Goal: Information Seeking & Learning: Learn about a topic

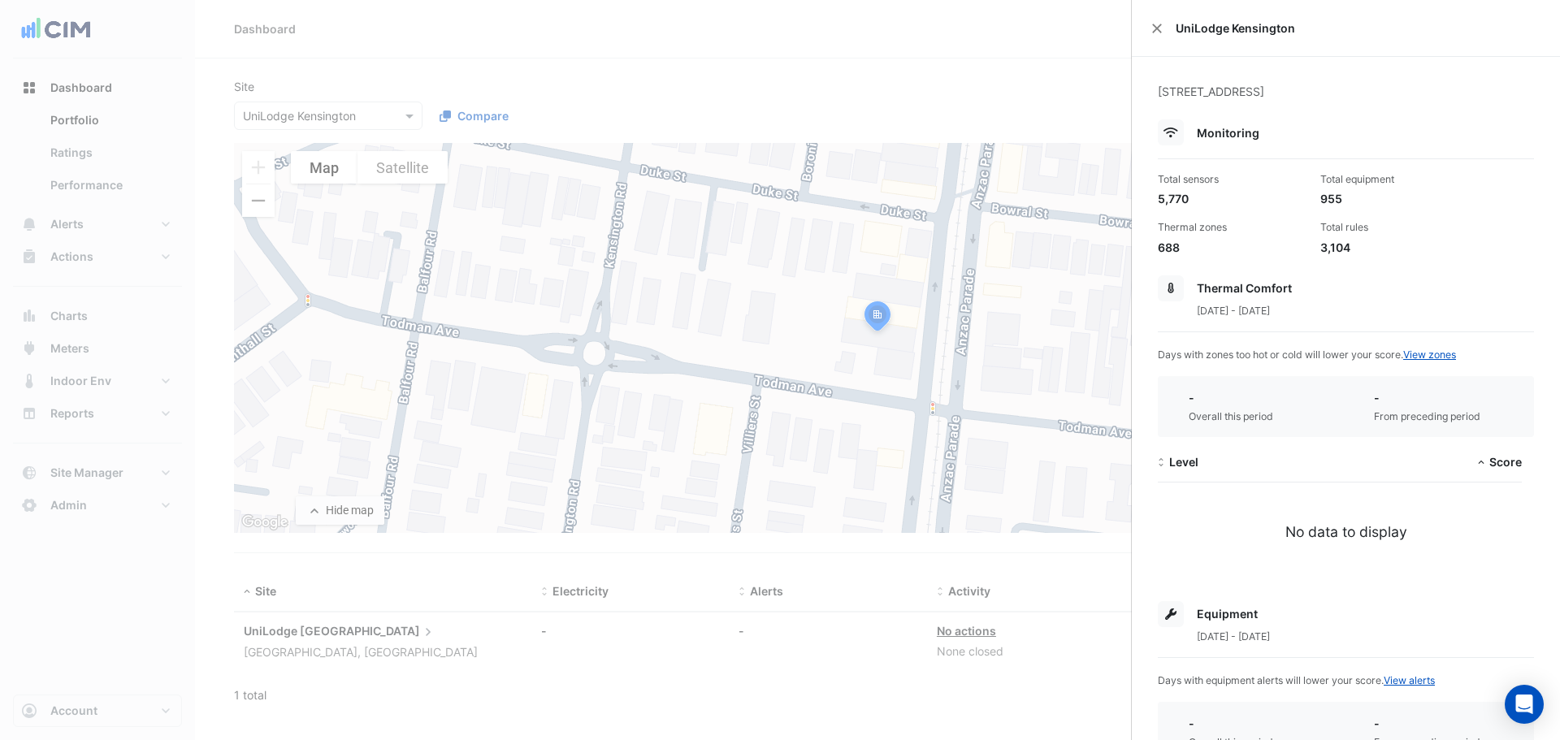
select select "**"
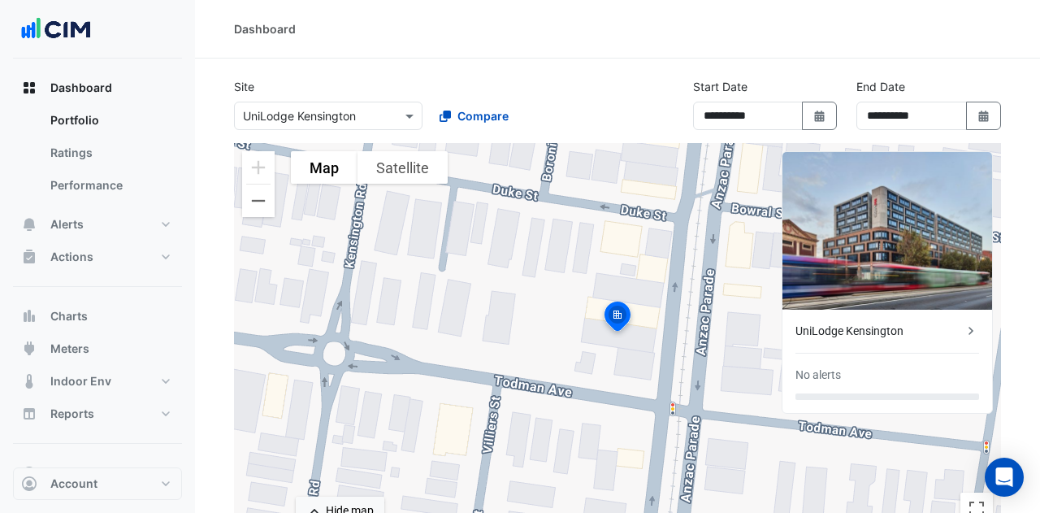
drag, startPoint x: 444, startPoint y: 63, endPoint x: 485, endPoint y: 47, distance: 43.4
click at [447, 64] on ngb-offcanvas-backdrop at bounding box center [520, 256] width 1040 height 513
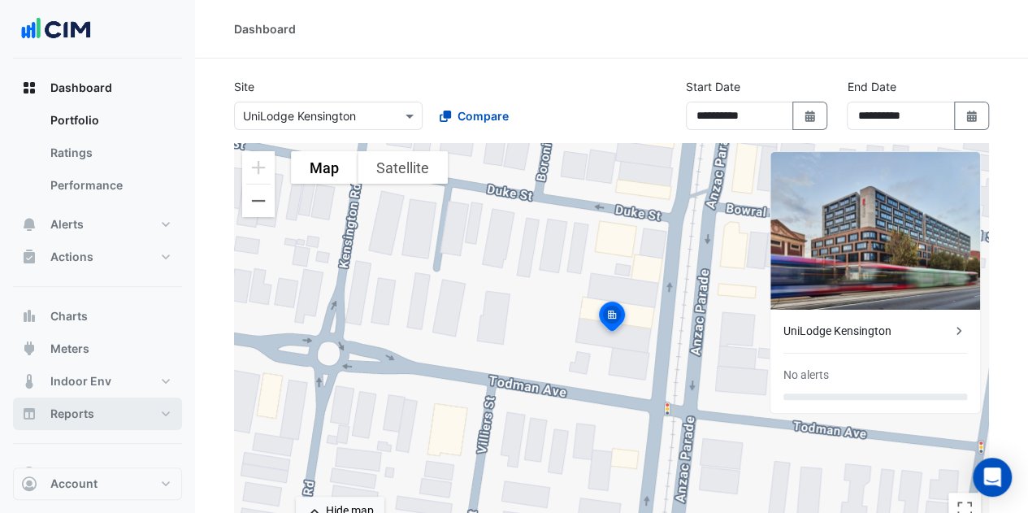
click at [110, 402] on button "Reports" at bounding box center [97, 413] width 169 height 32
select select "**"
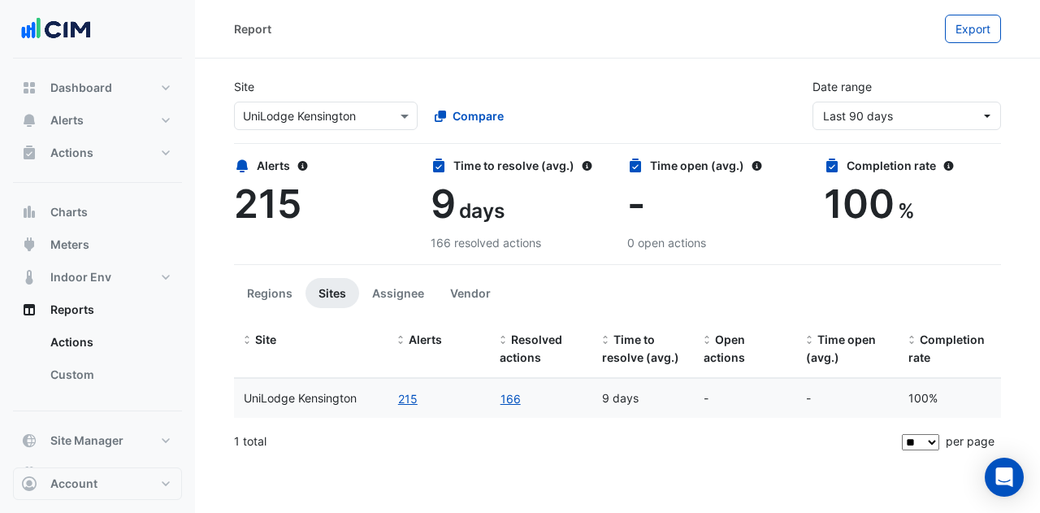
click at [338, 126] on div "Select a Site × UniLodge [GEOGRAPHIC_DATA]" at bounding box center [326, 116] width 184 height 28
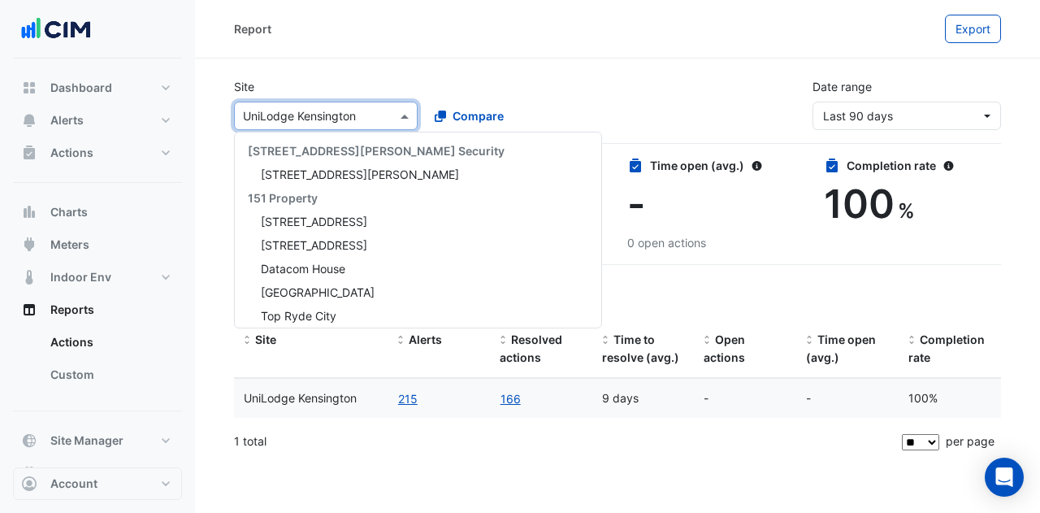
scroll to position [8039, 0]
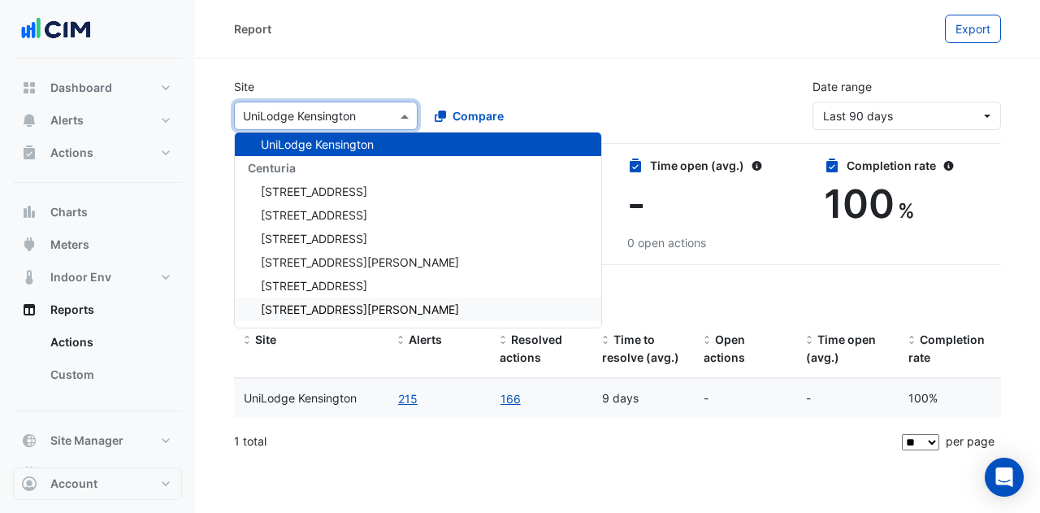
click at [93, 376] on link "Custom" at bounding box center [109, 374] width 145 height 32
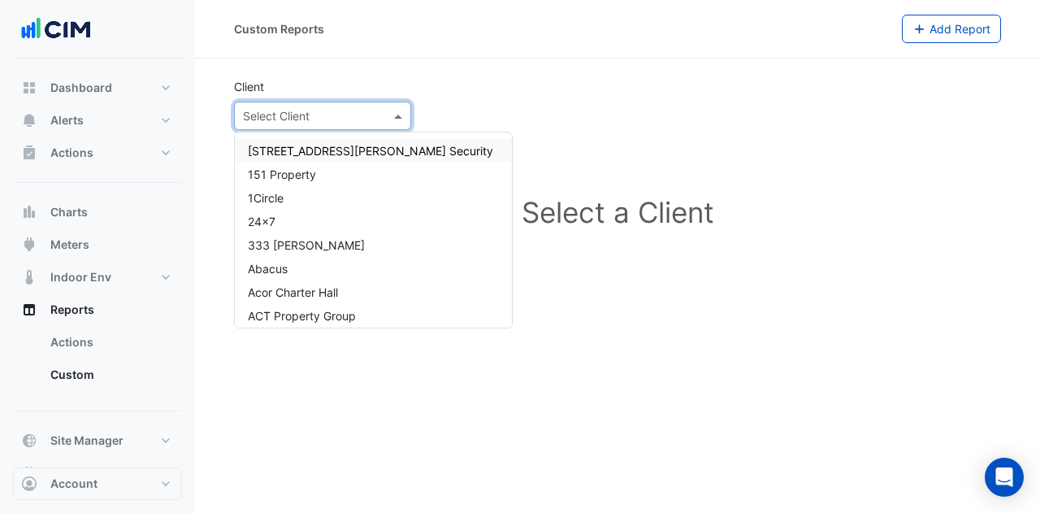
click at [301, 114] on input "text" at bounding box center [306, 116] width 127 height 17
type input "***"
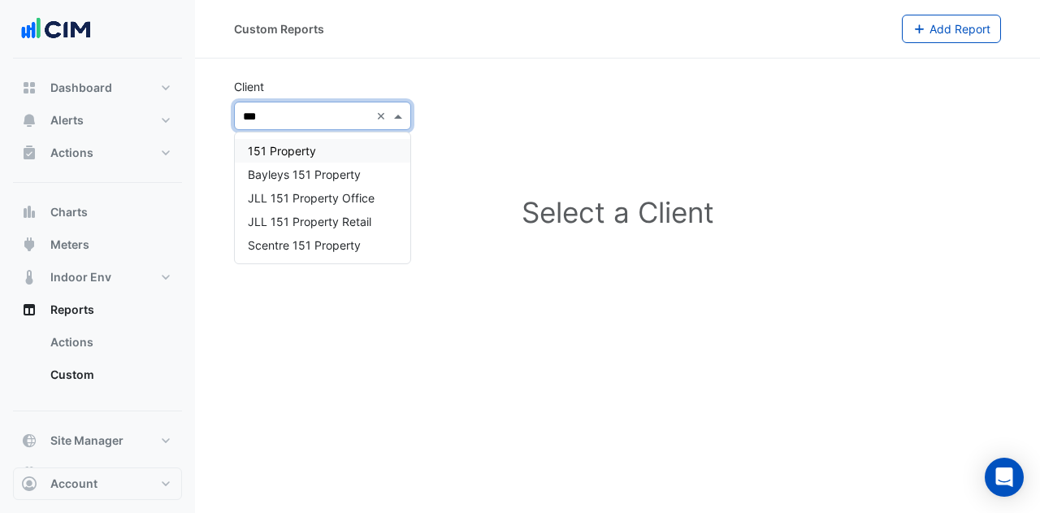
click at [305, 146] on span "151 Property" at bounding box center [282, 151] width 68 height 14
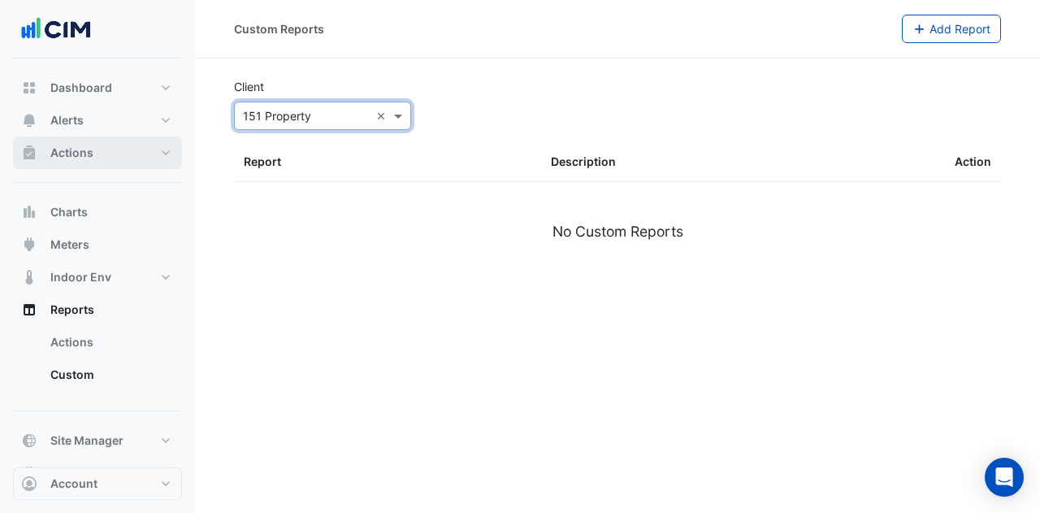
click at [91, 152] on span "Actions" at bounding box center [71, 153] width 43 height 16
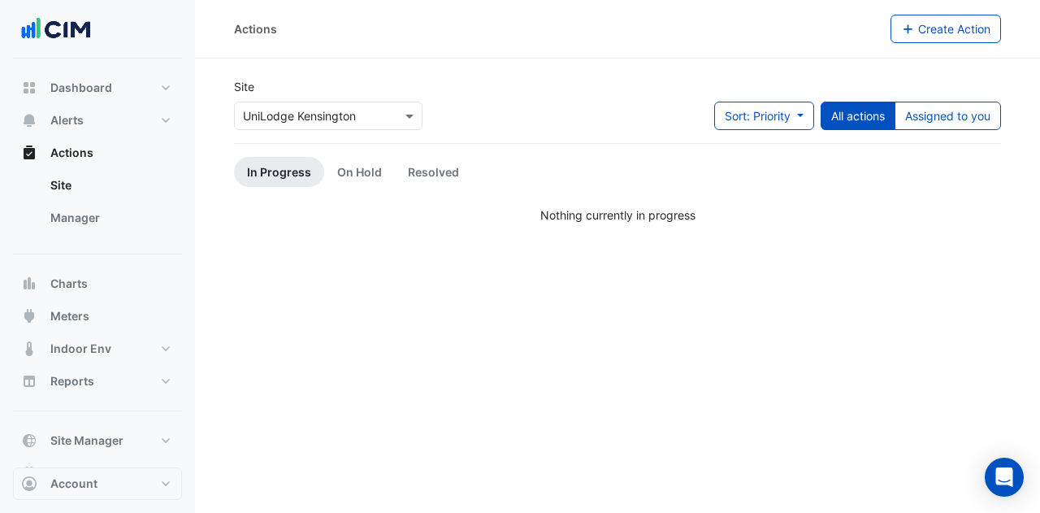
click at [353, 110] on input "text" at bounding box center [312, 116] width 138 height 17
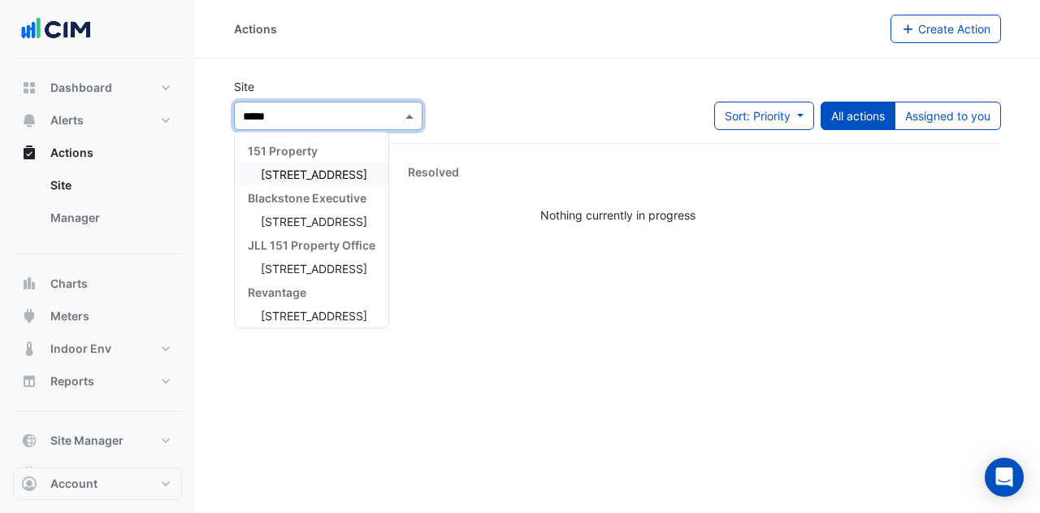
type input "******"
click at [323, 176] on span "[STREET_ADDRESS]" at bounding box center [314, 174] width 106 height 14
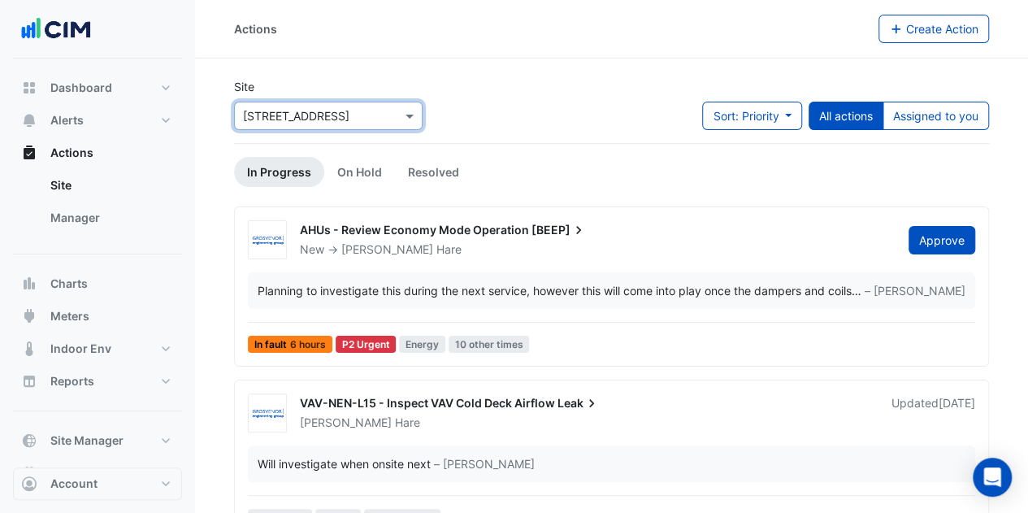
scroll to position [244, 0]
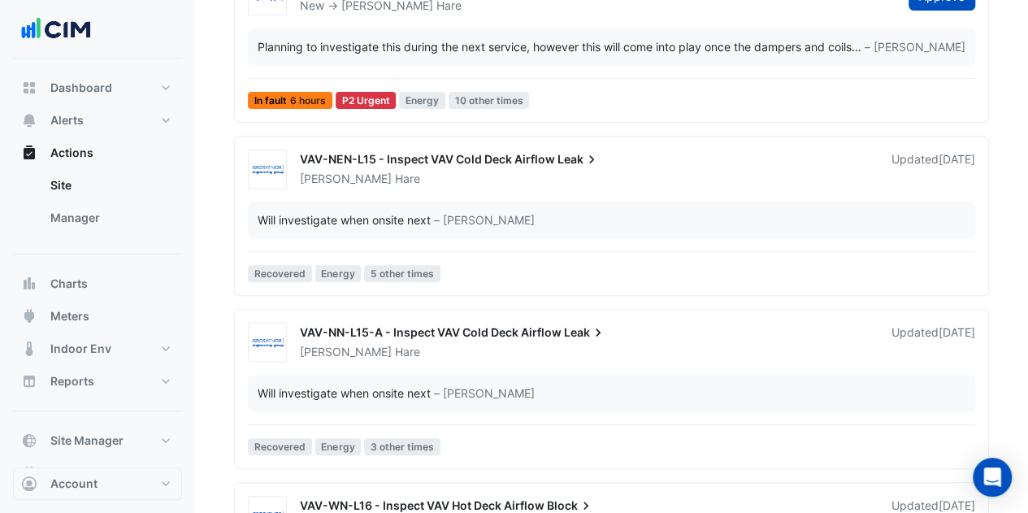
click at [523, 331] on span "VAV-NN-L15-A - Inspect VAV Cold Deck Airflow" at bounding box center [431, 332] width 262 height 14
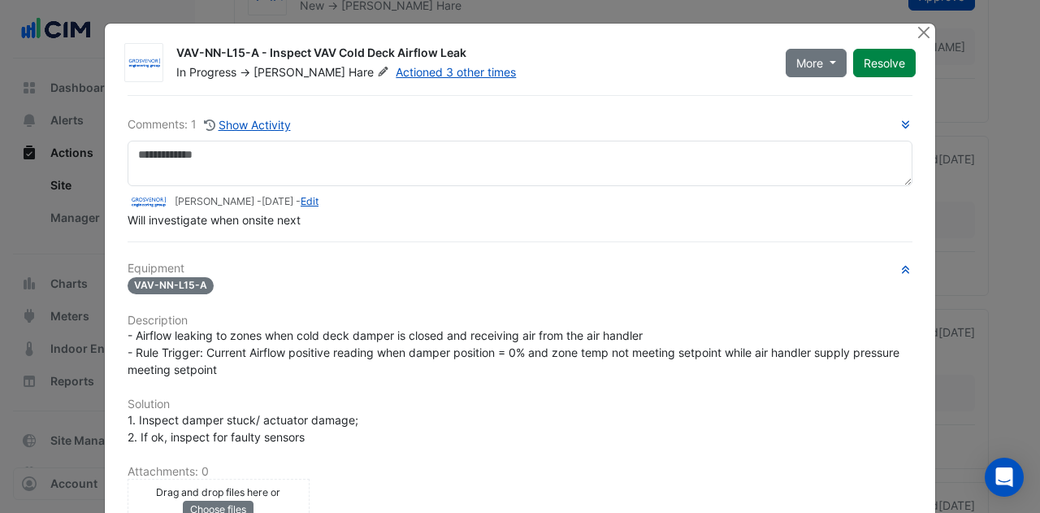
click at [915, 35] on button "Close" at bounding box center [923, 32] width 17 height 17
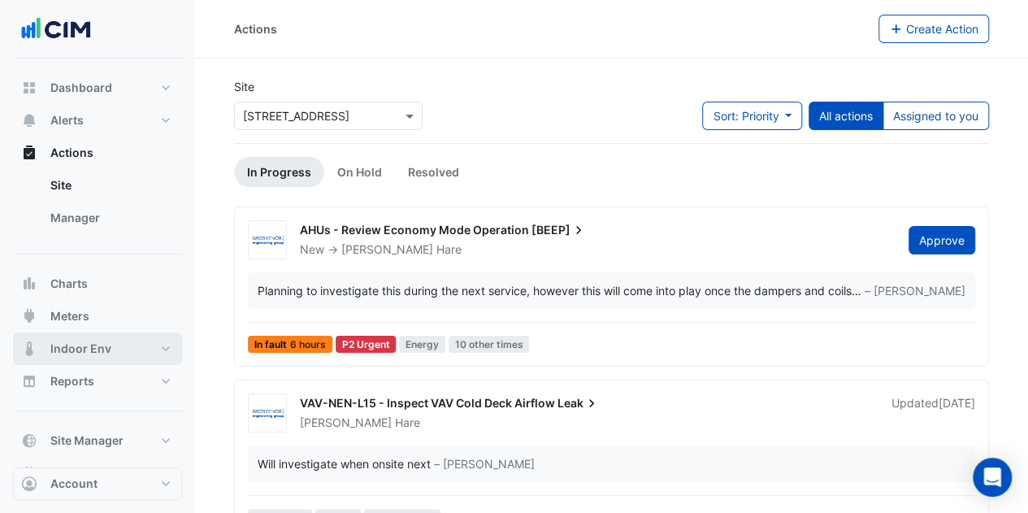
click at [81, 340] on span "Indoor Env" at bounding box center [80, 348] width 61 height 16
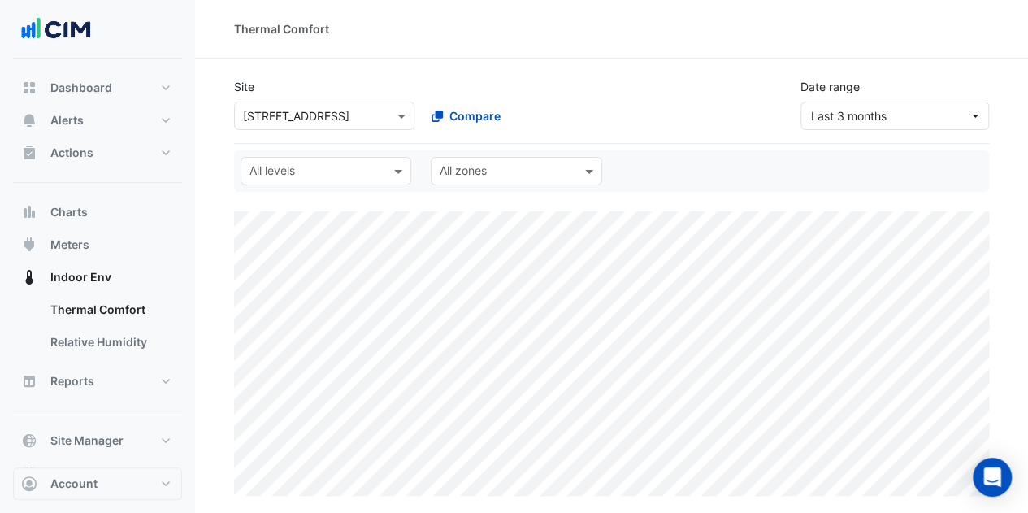
select select "**"
click at [286, 119] on input "text" at bounding box center [308, 116] width 130 height 17
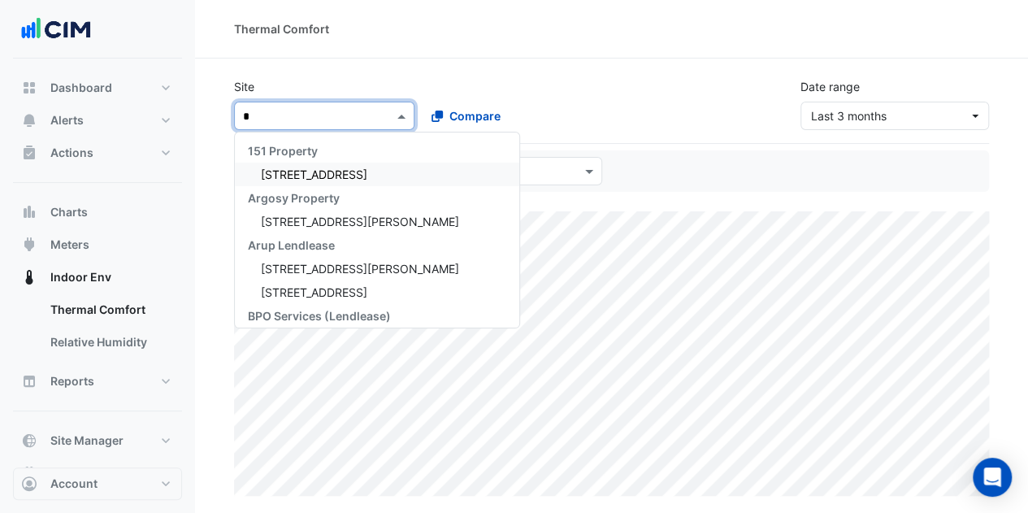
type input "**"
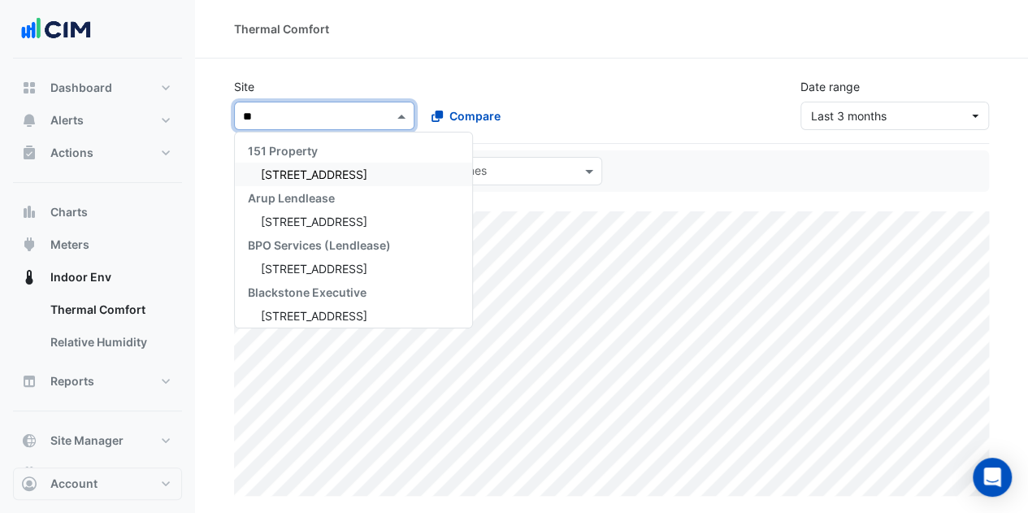
click at [309, 171] on span "[STREET_ADDRESS]" at bounding box center [314, 174] width 106 height 14
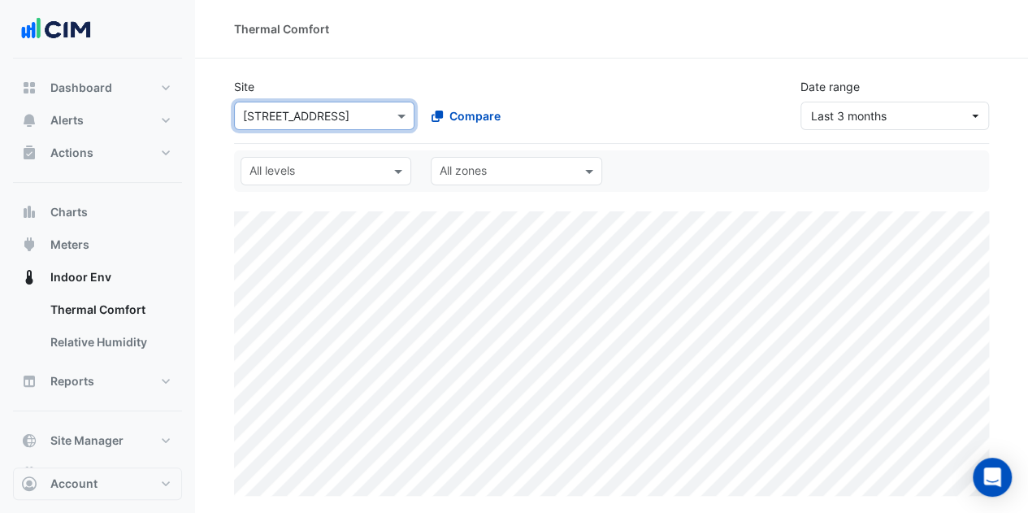
select select "**"
click at [859, 115] on span "Last 3 months" at bounding box center [849, 116] width 76 height 14
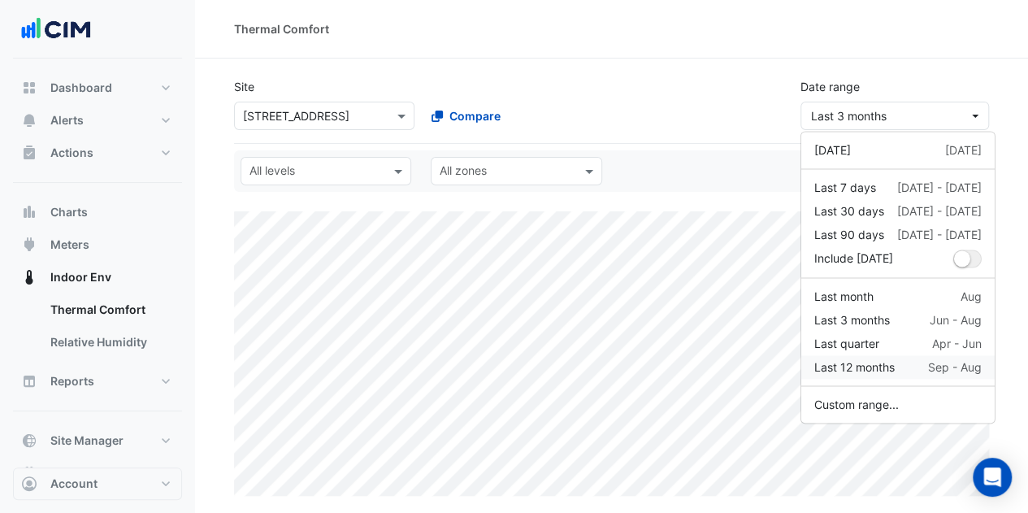
click at [859, 361] on div "Last 12 months" at bounding box center [854, 366] width 80 height 17
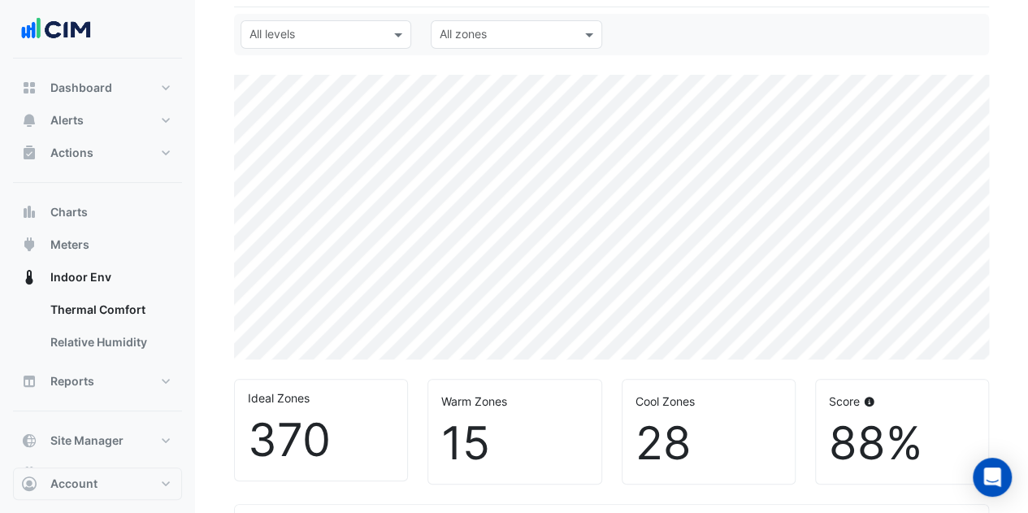
scroll to position [162, 0]
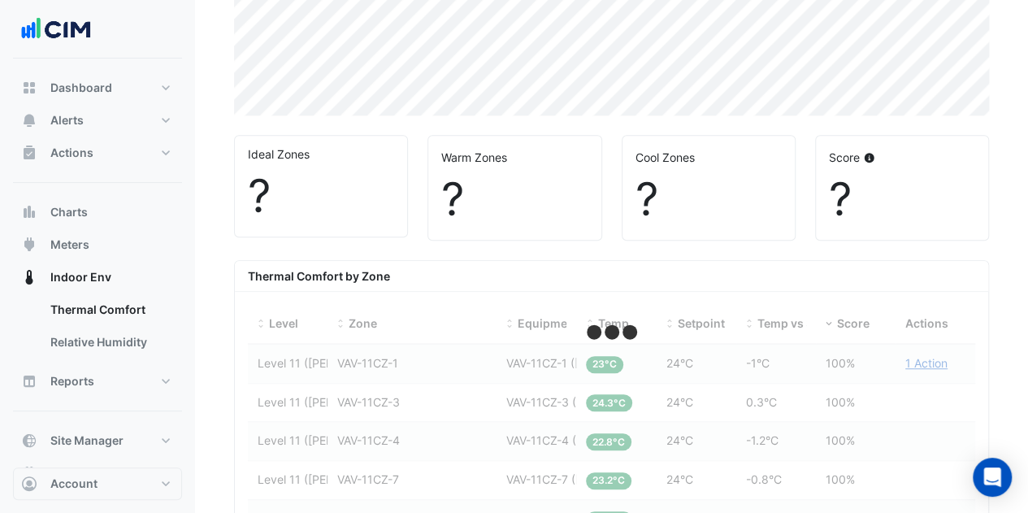
scroll to position [406, 0]
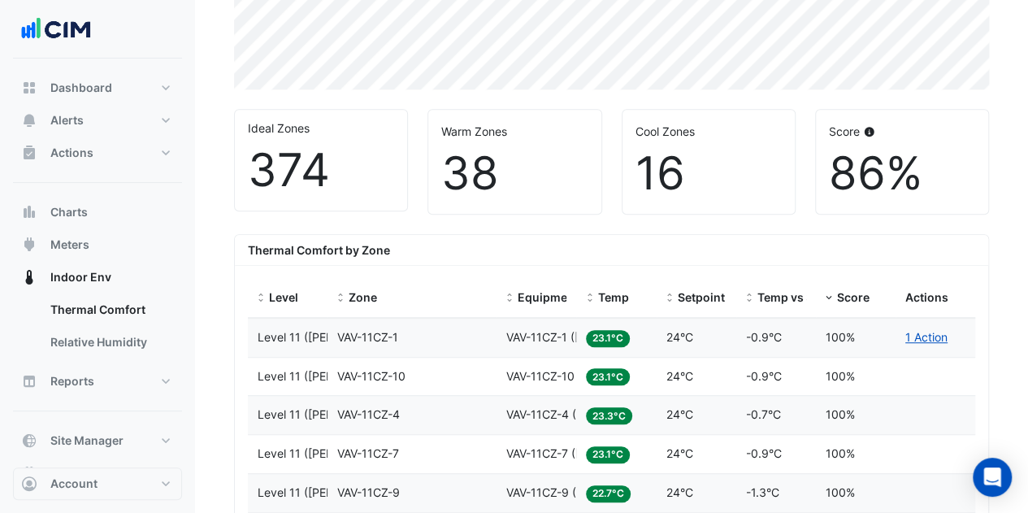
click at [609, 295] on span "Temp" at bounding box center [612, 297] width 31 height 14
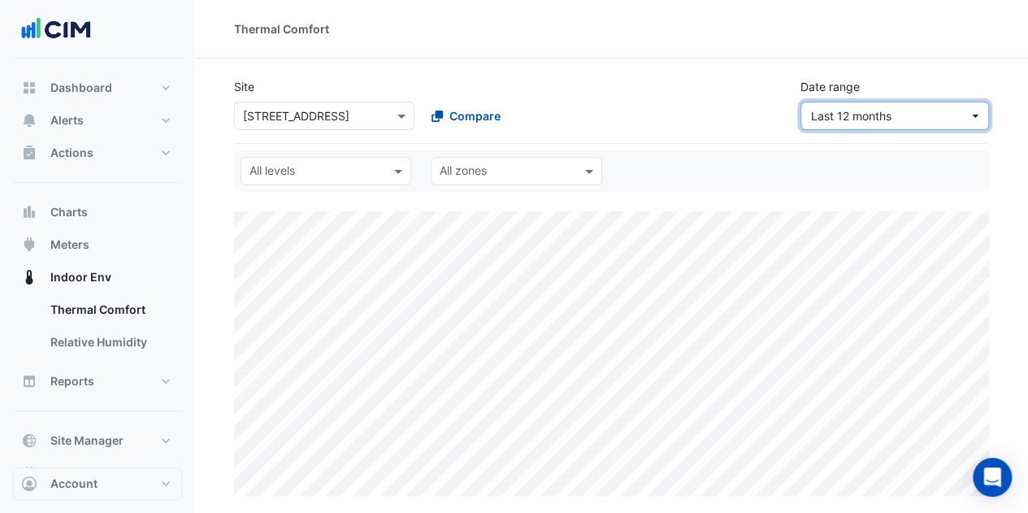
click at [942, 109] on span "Last 12 months" at bounding box center [890, 115] width 158 height 17
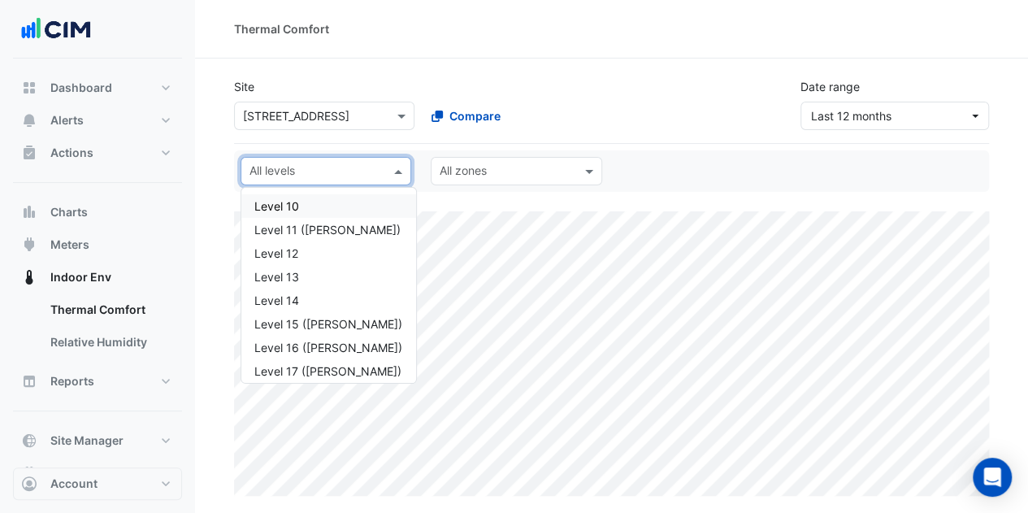
click at [377, 168] on input "text" at bounding box center [316, 172] width 134 height 17
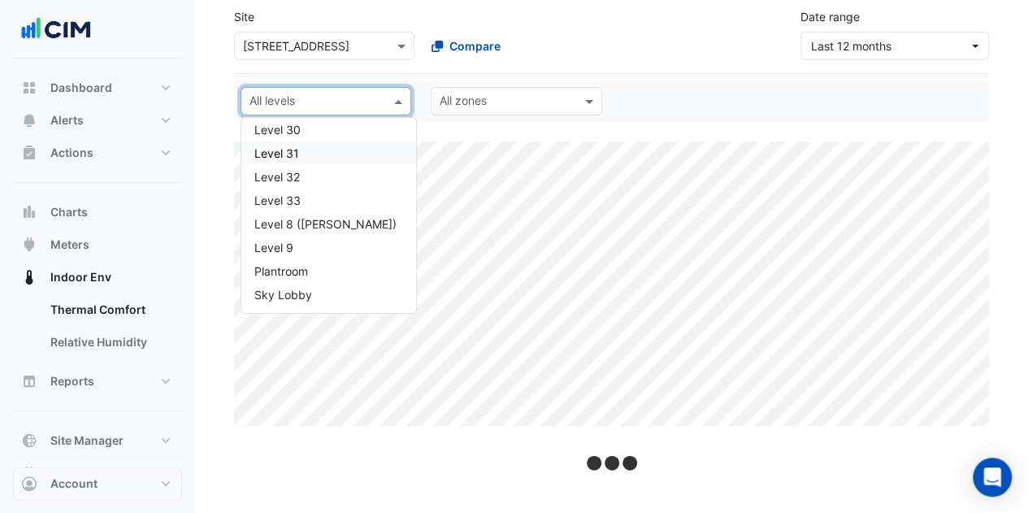
scroll to position [63, 0]
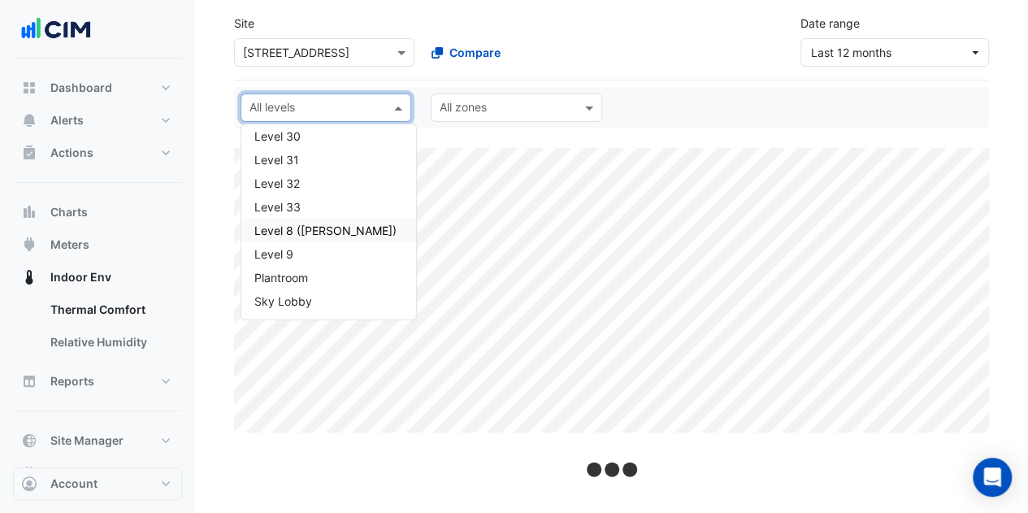
click at [342, 232] on div "Level 8 ([PERSON_NAME])" at bounding box center [328, 230] width 149 height 17
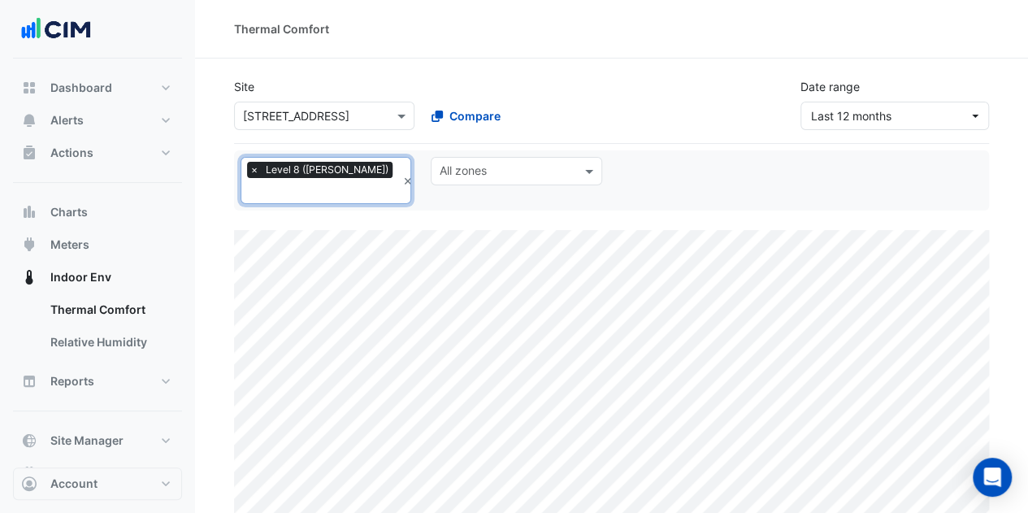
select select "**"
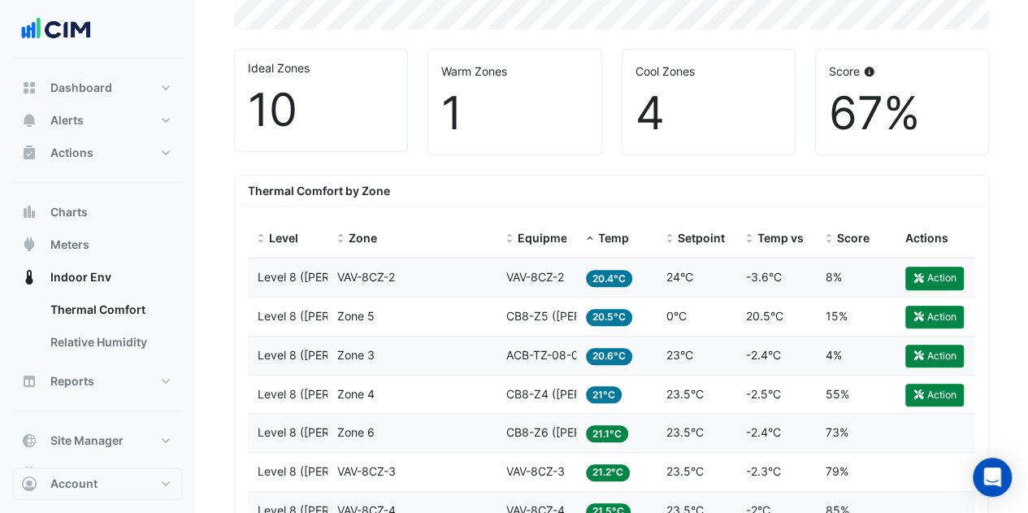
scroll to position [487, 0]
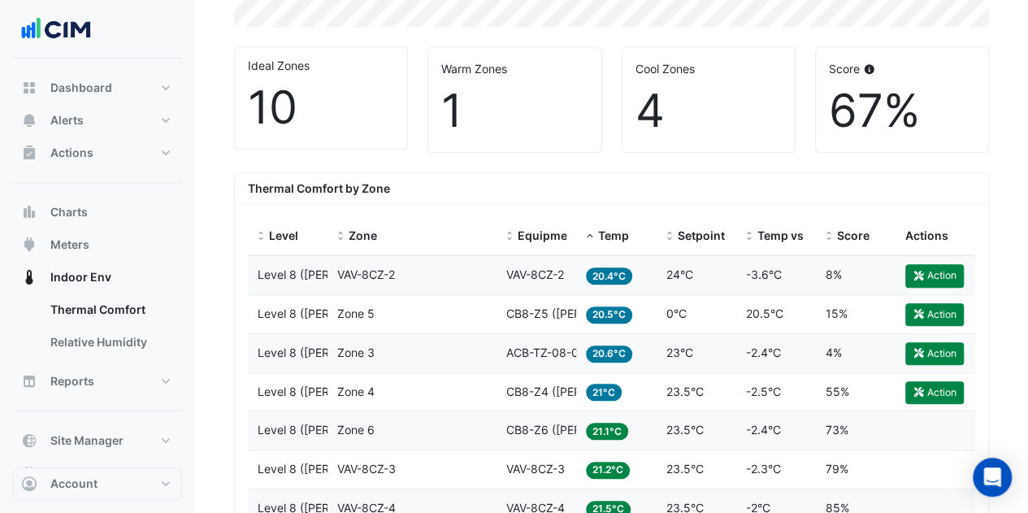
click at [924, 264] on button "Action" at bounding box center [934, 275] width 58 height 23
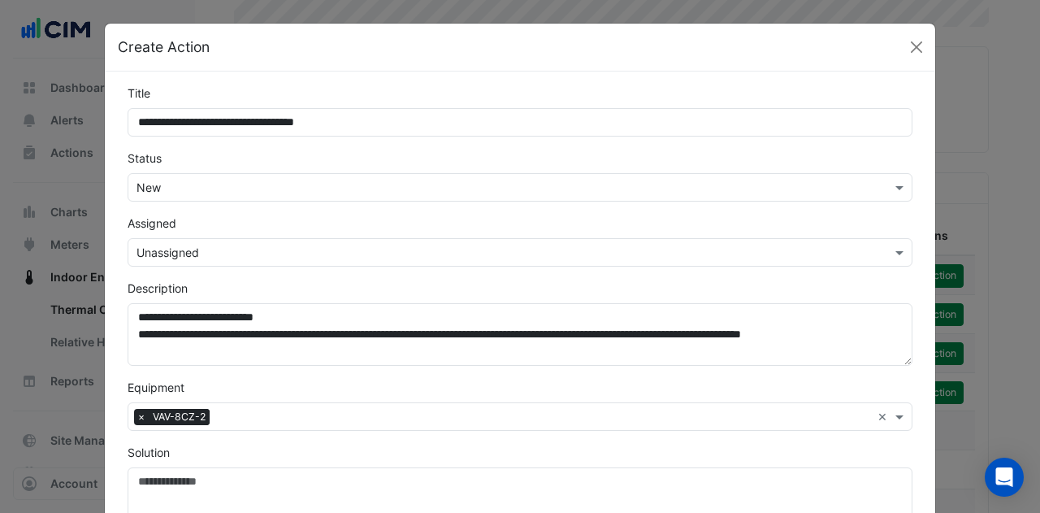
click at [913, 46] on button "Close" at bounding box center [916, 47] width 24 height 24
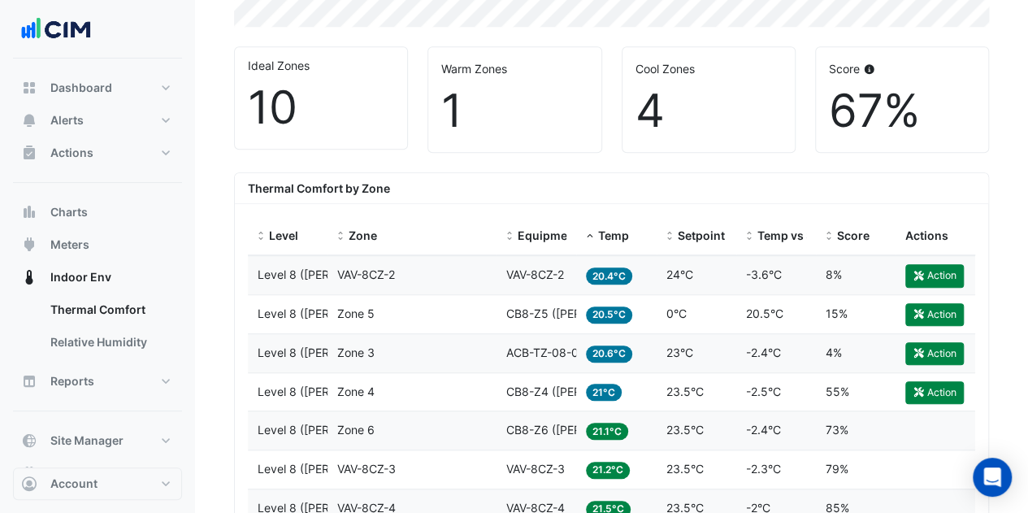
click at [933, 264] on button "Action" at bounding box center [934, 275] width 58 height 23
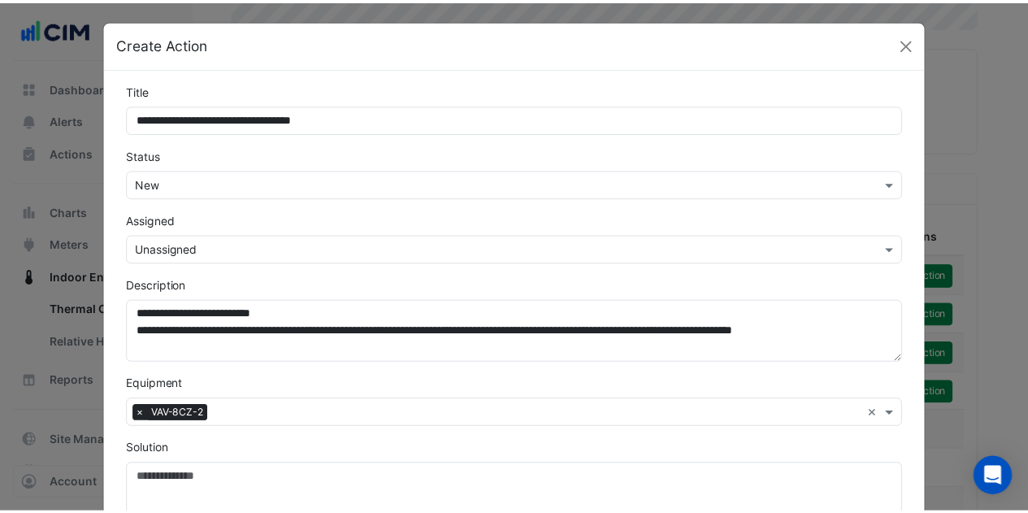
scroll to position [0, 0]
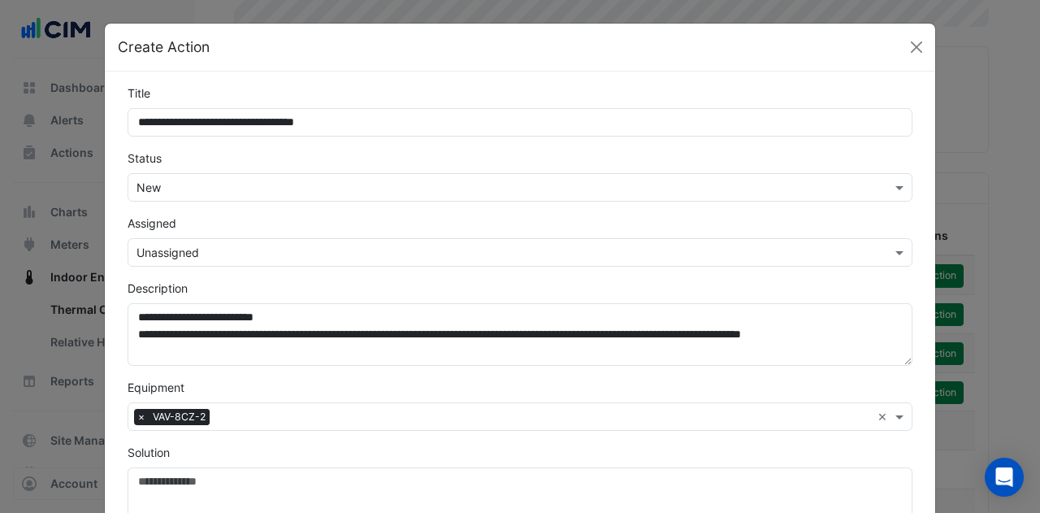
click at [915, 37] on button "Close" at bounding box center [916, 47] width 24 height 24
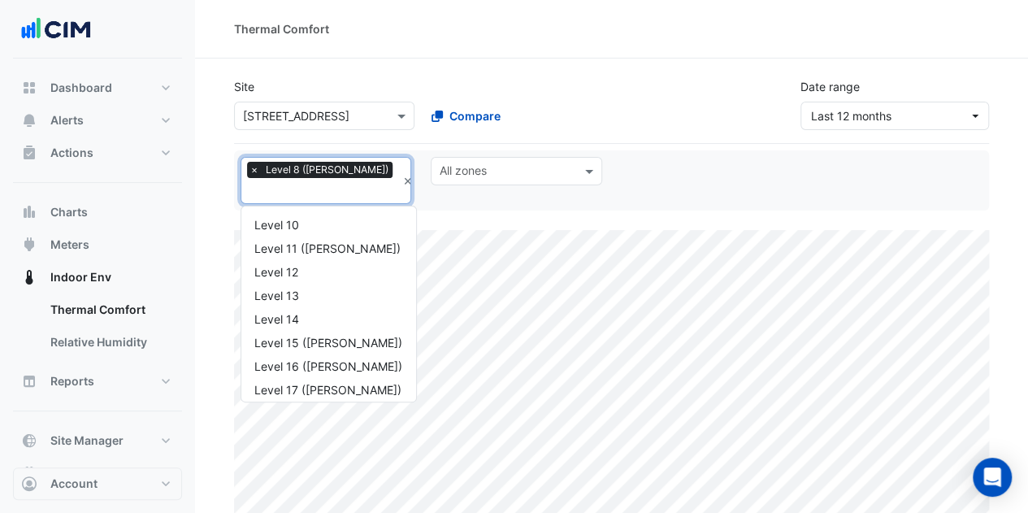
click at [375, 166] on div "All levels × Level 8 ([PERSON_NAME]) ×" at bounding box center [325, 180] width 171 height 47
